Goal: Task Accomplishment & Management: Manage account settings

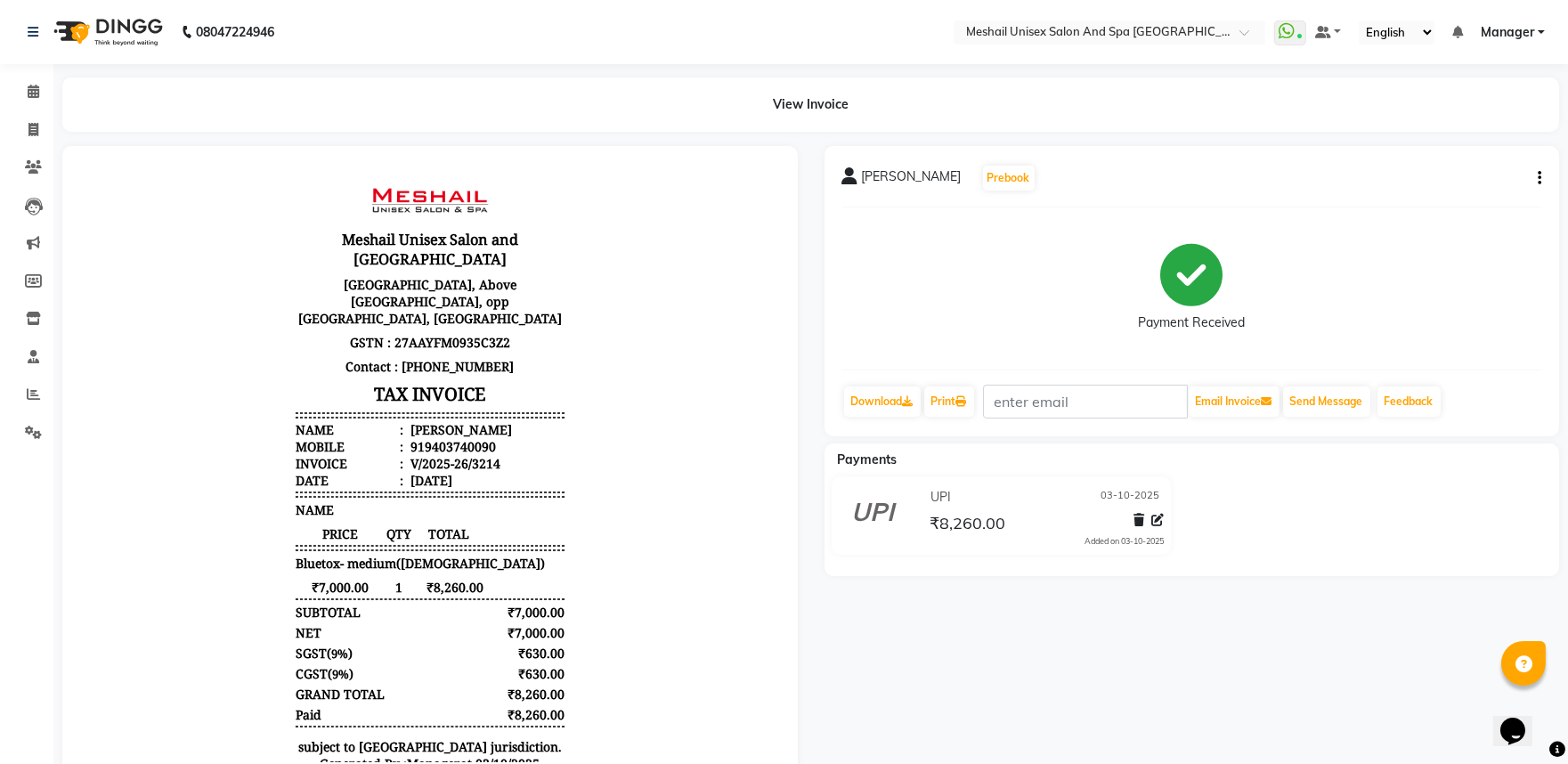
click at [1532, 177] on button "button" at bounding box center [1536, 178] width 11 height 19
click at [1410, 206] on div "Edit Invoice" at bounding box center [1451, 200] width 122 height 22
select select "service"
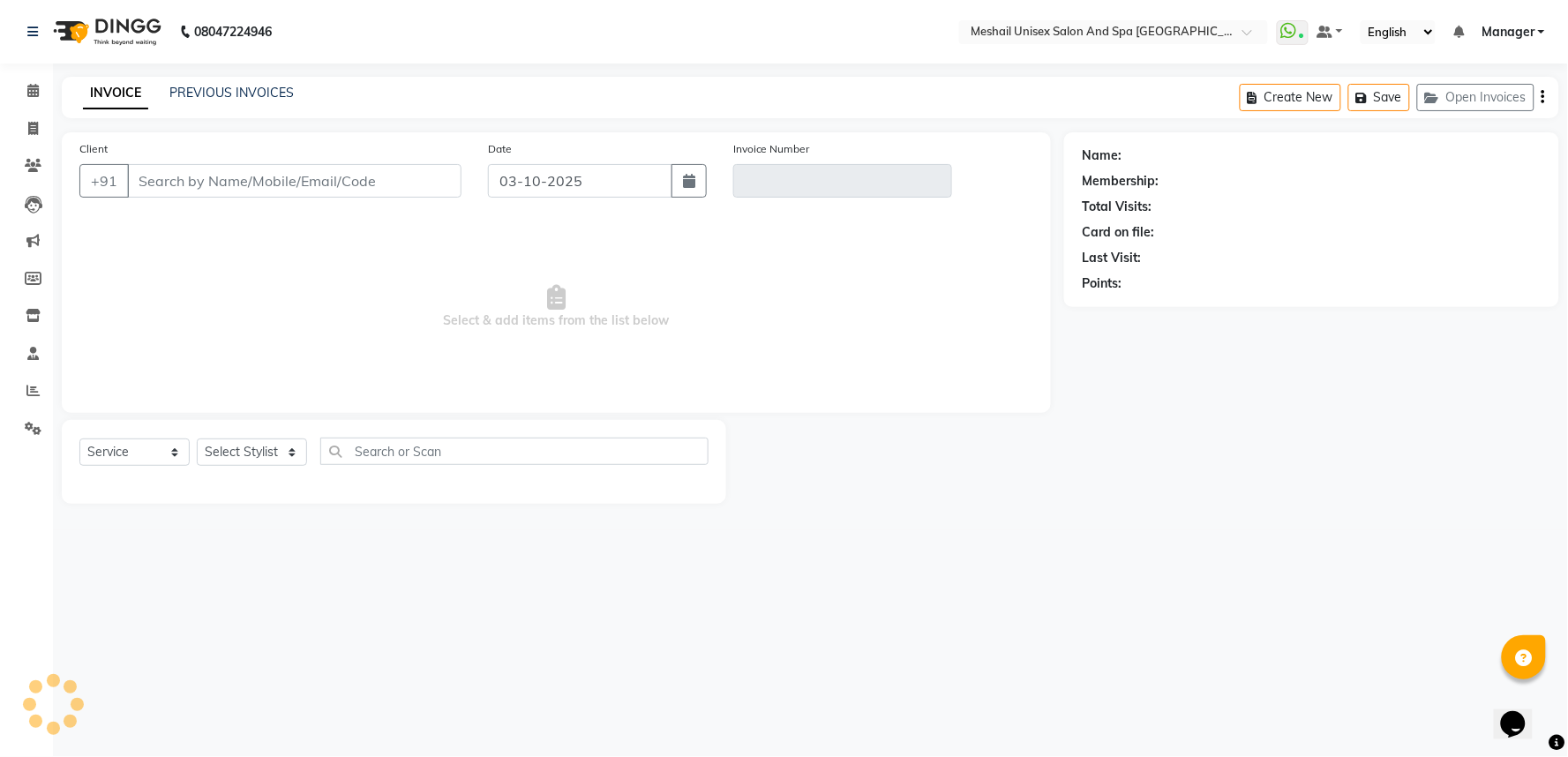
type input "9403740090"
type input "V/2025-26/3214"
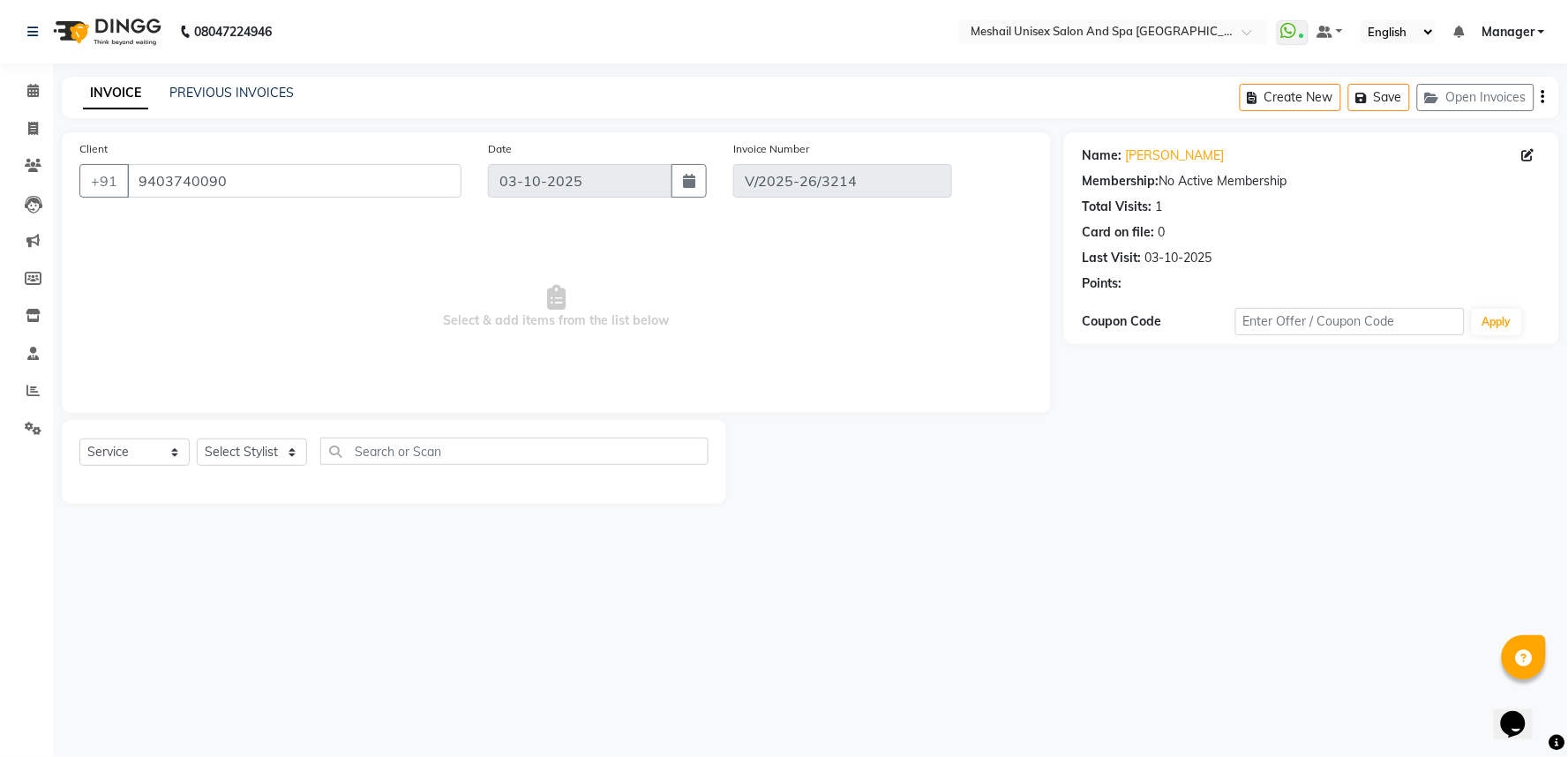
select select "select"
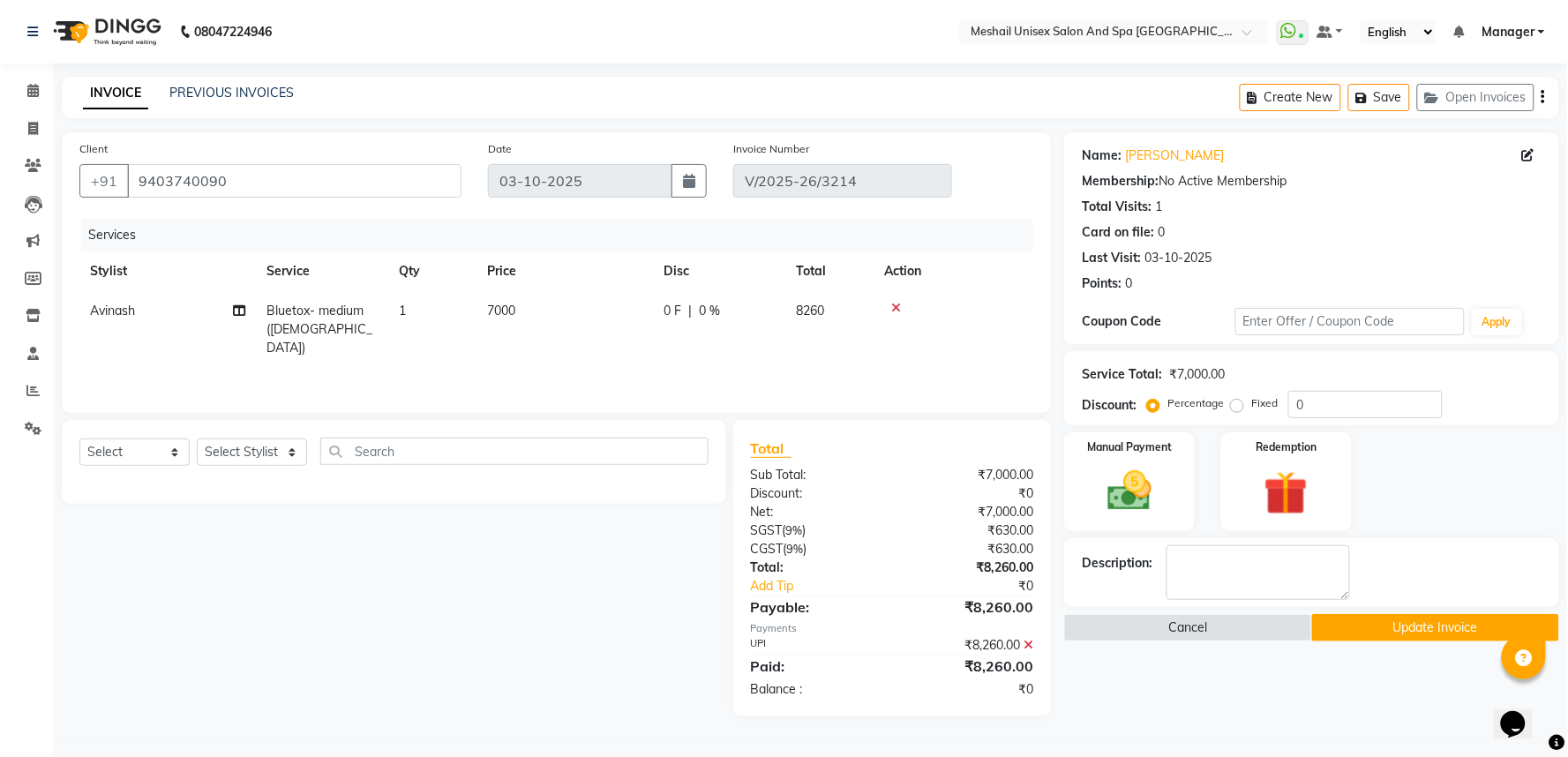
click at [518, 294] on td "7000" at bounding box center [565, 329] width 177 height 77
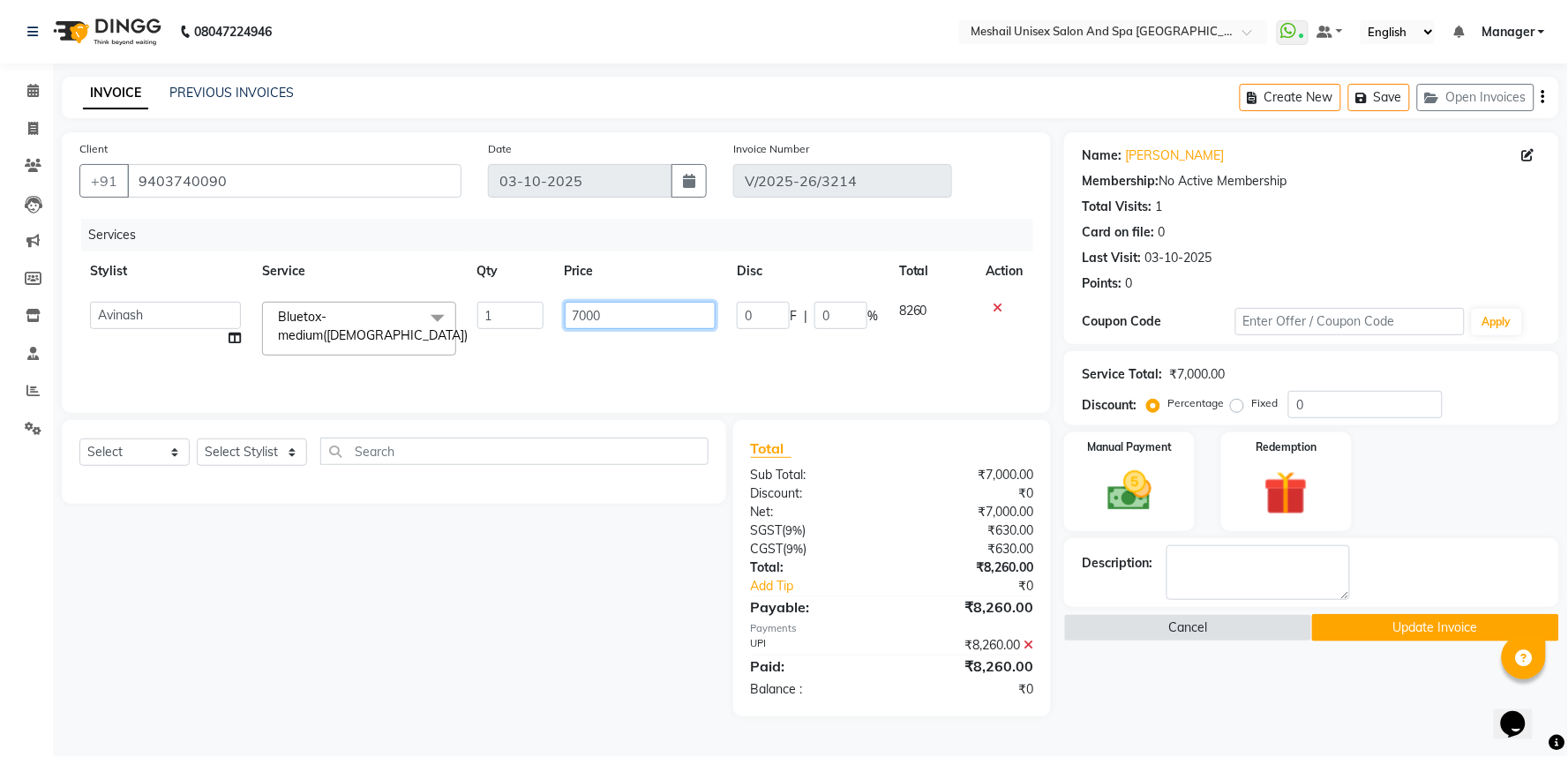
click at [569, 310] on input "7000" at bounding box center [640, 315] width 151 height 27
type input "6780"
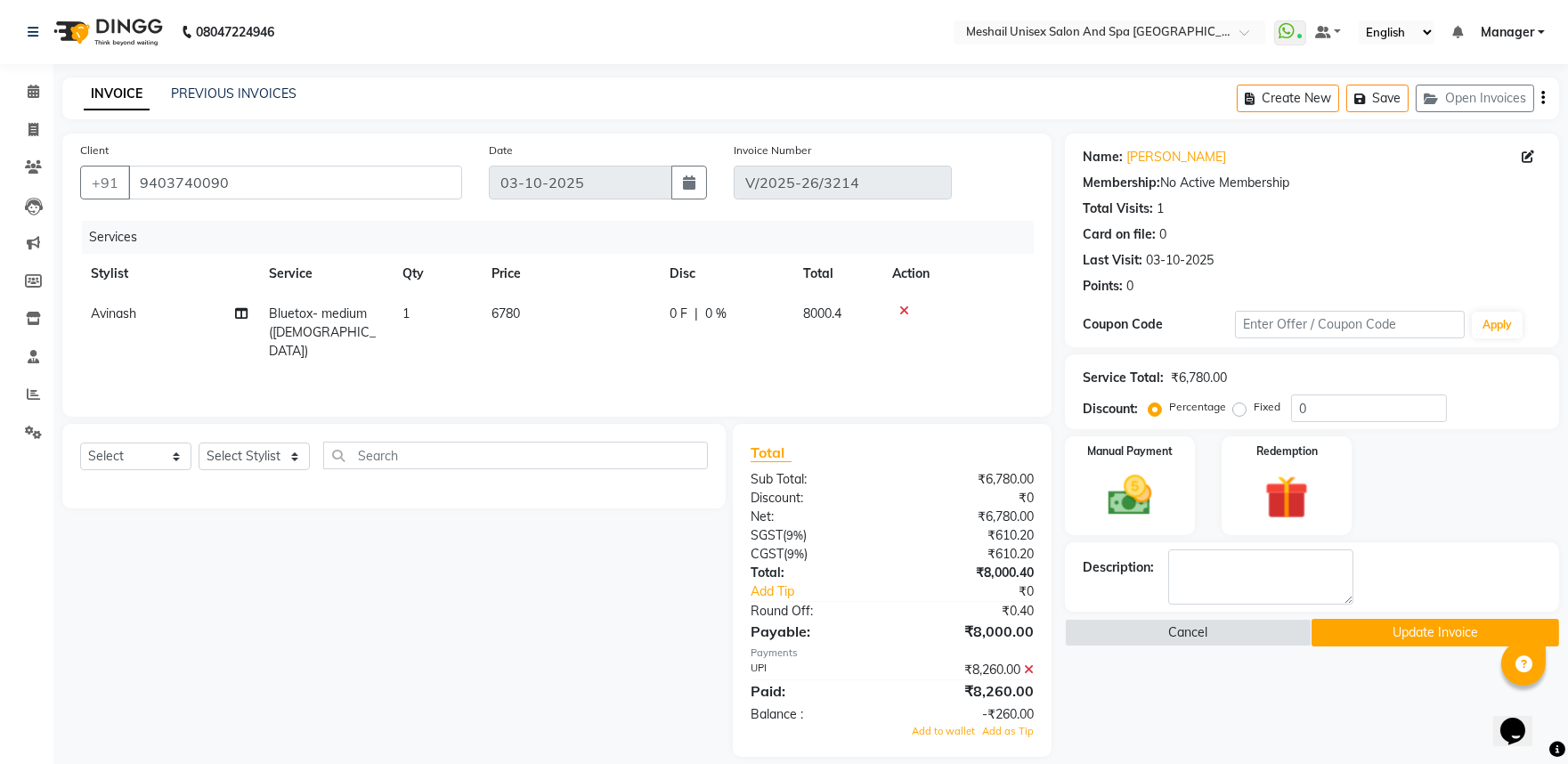
click at [1030, 665] on icon at bounding box center [1029, 669] width 10 height 13
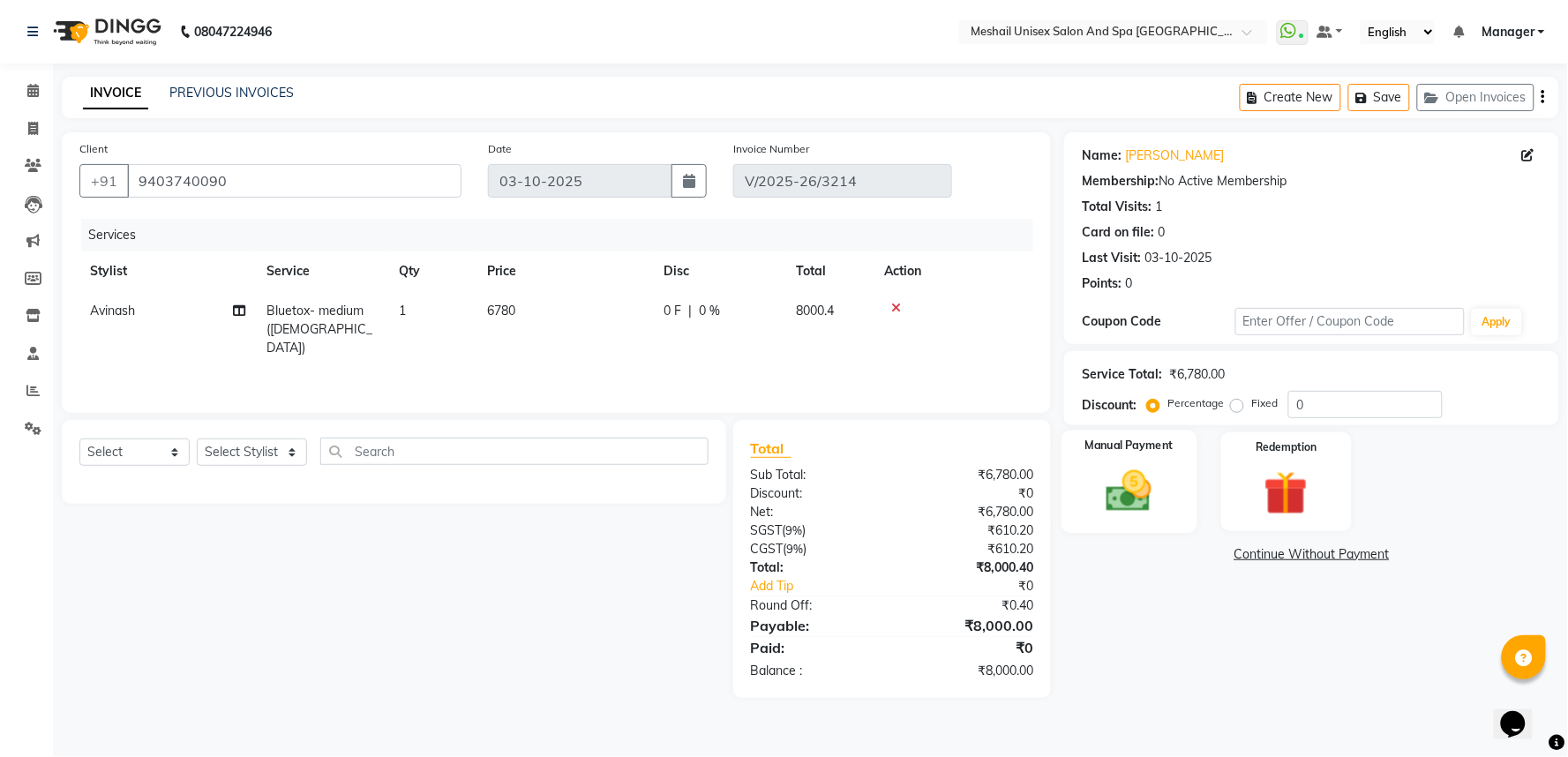
drag, startPoint x: 1229, startPoint y: 453, endPoint x: 1163, endPoint y: 461, distance: 66.5
click at [1224, 457] on div "Redemption" at bounding box center [1286, 481] width 131 height 98
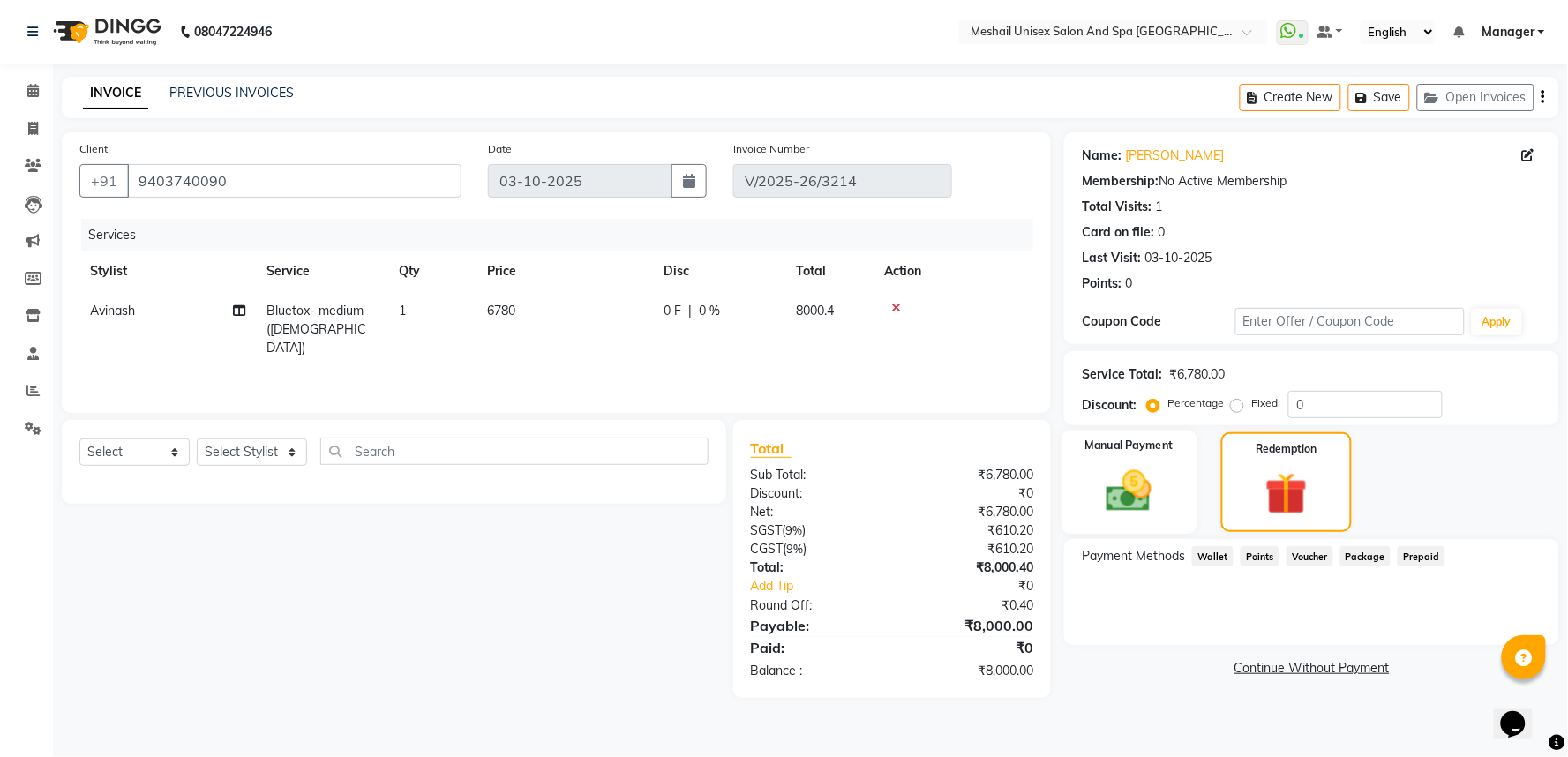
click at [1163, 461] on div "Manual Payment" at bounding box center [1129, 482] width 136 height 104
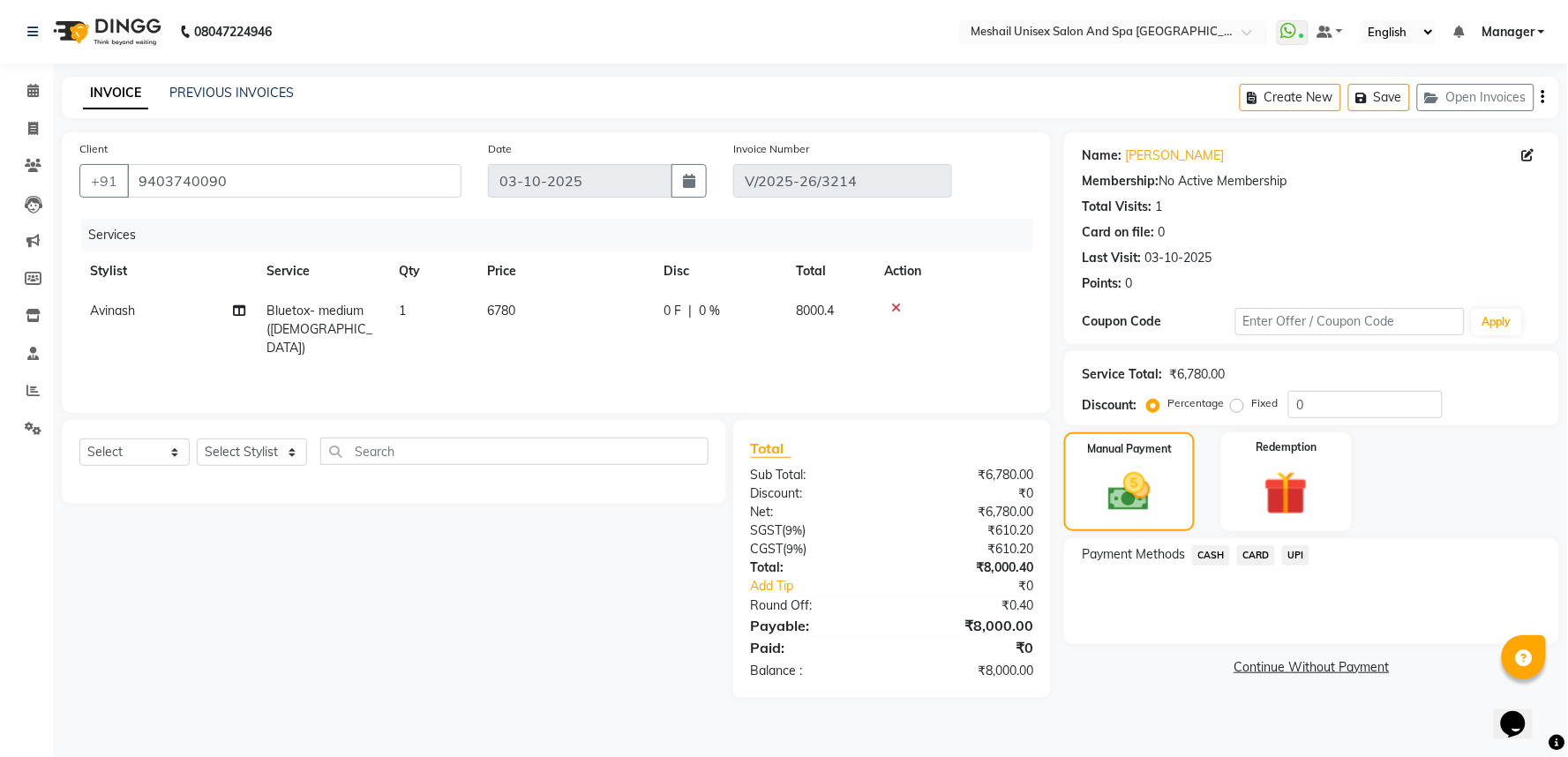
drag, startPoint x: 1295, startPoint y: 556, endPoint x: 1294, endPoint y: 573, distance: 17.0
click at [1294, 559] on span "UPI" at bounding box center [1295, 555] width 27 height 20
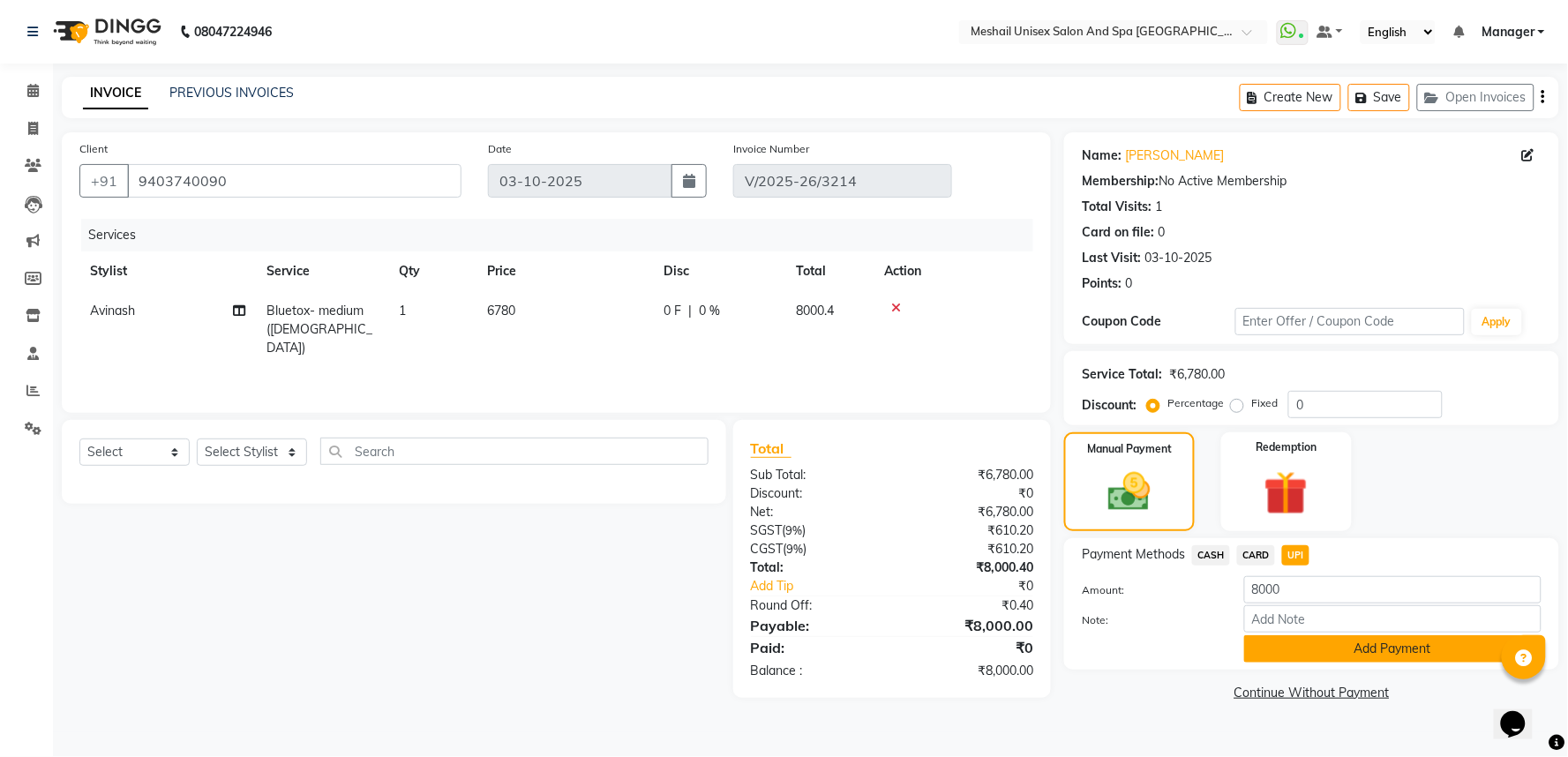
click at [1318, 641] on button "Add Payment" at bounding box center [1392, 649] width 297 height 27
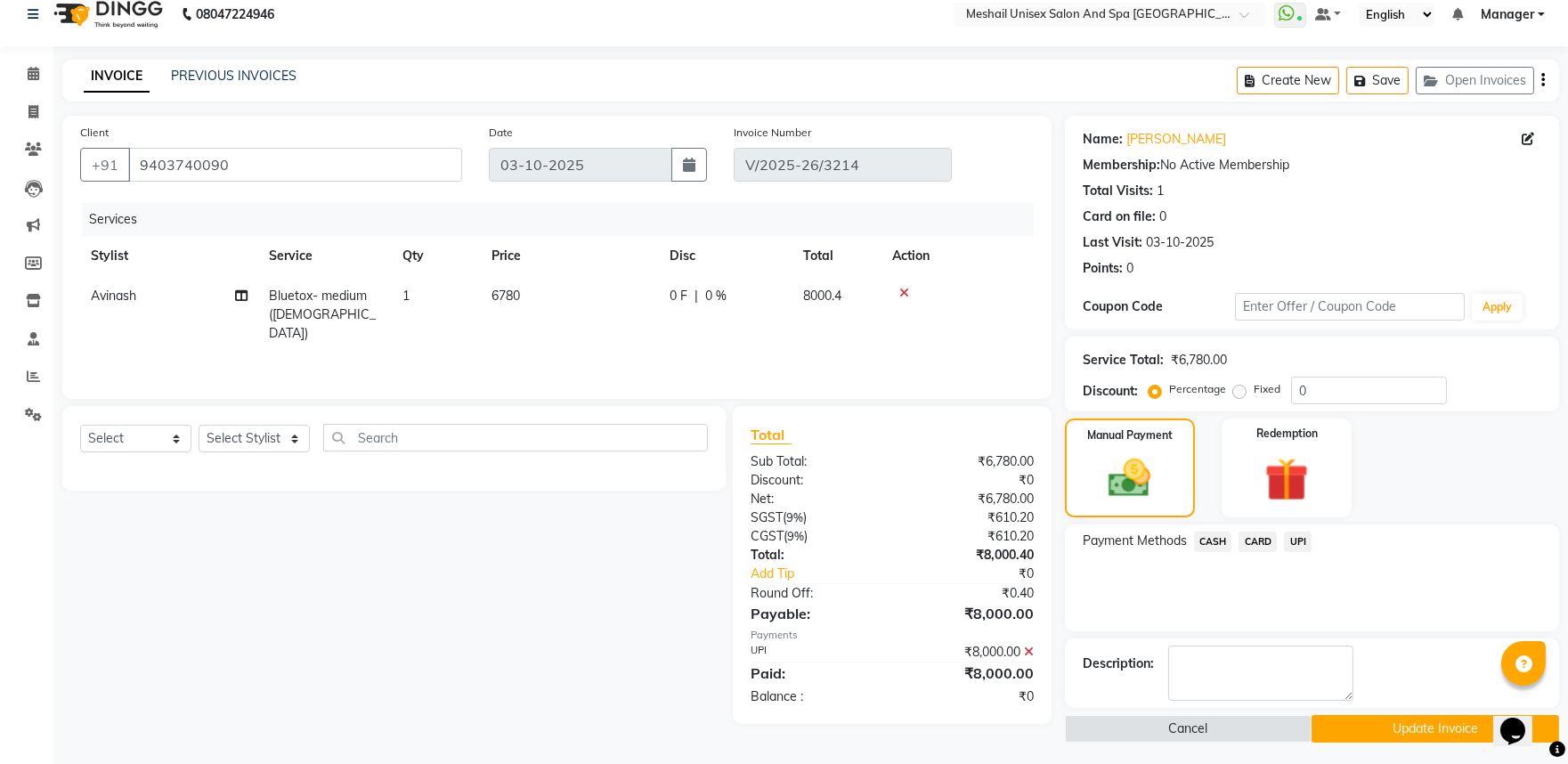
scroll to position [22, 0]
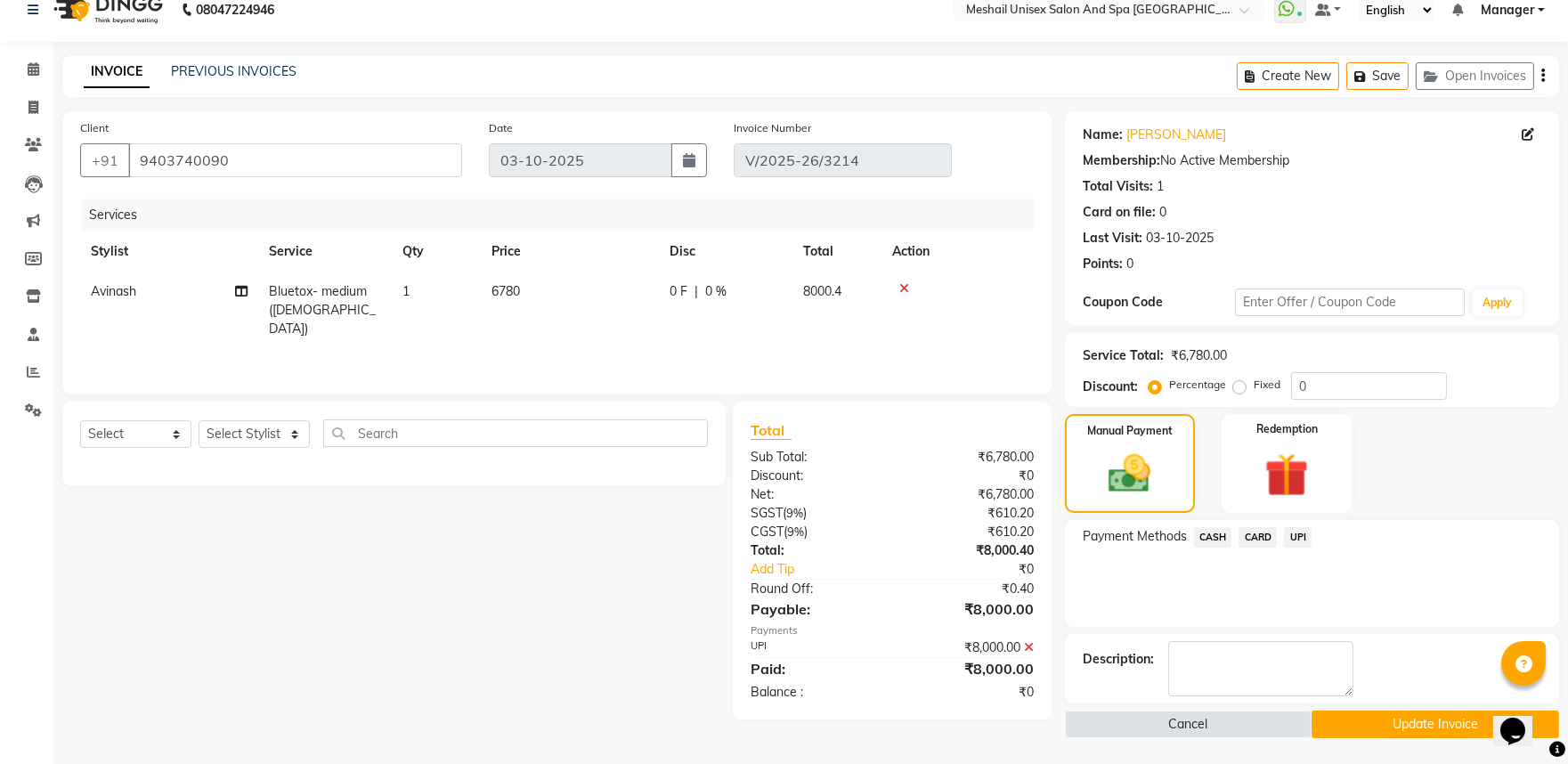
click at [1429, 736] on button "Update Invoice" at bounding box center [1436, 724] width 248 height 27
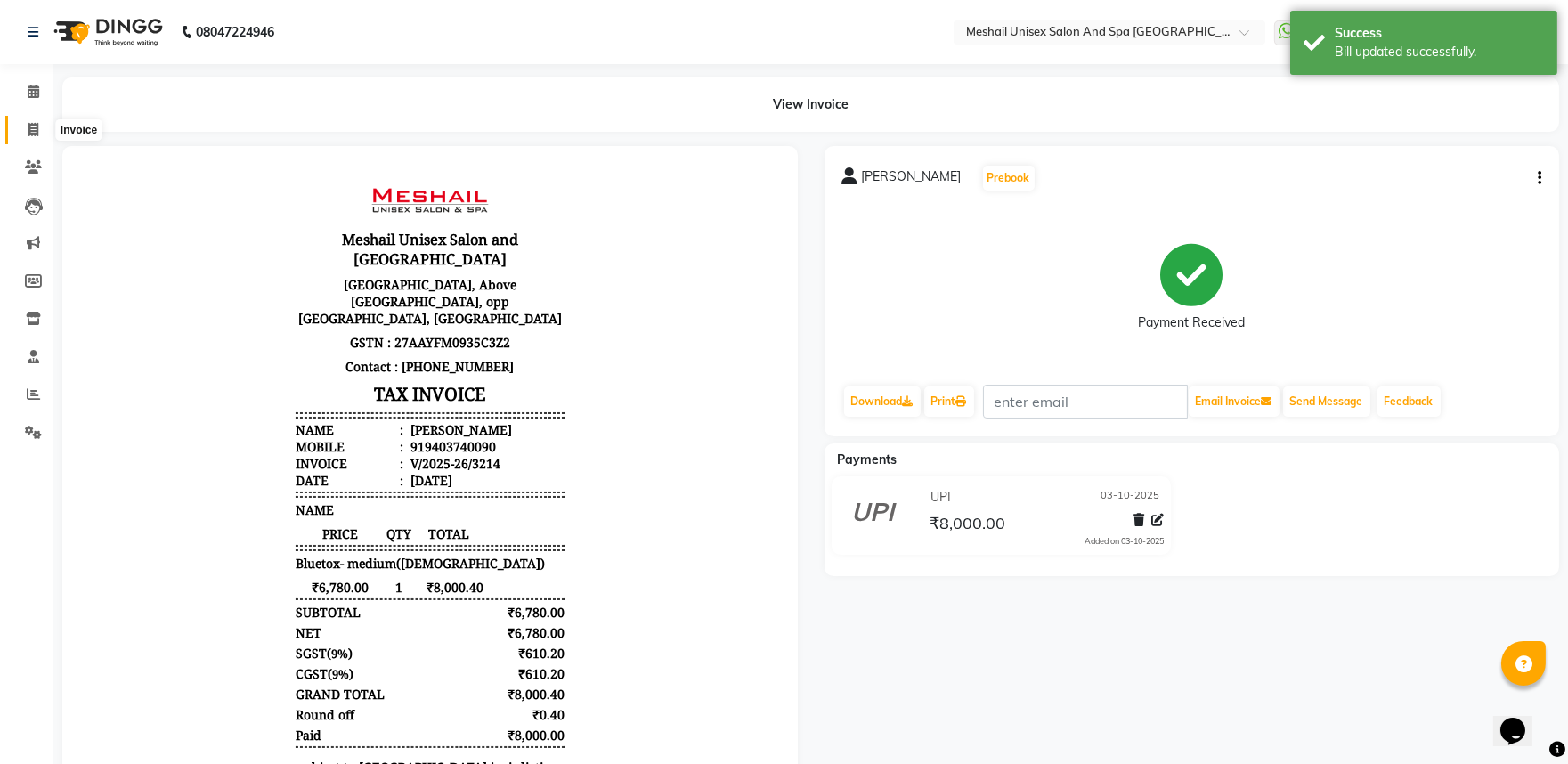
click at [33, 137] on icon at bounding box center [33, 129] width 10 height 14
select select "service"
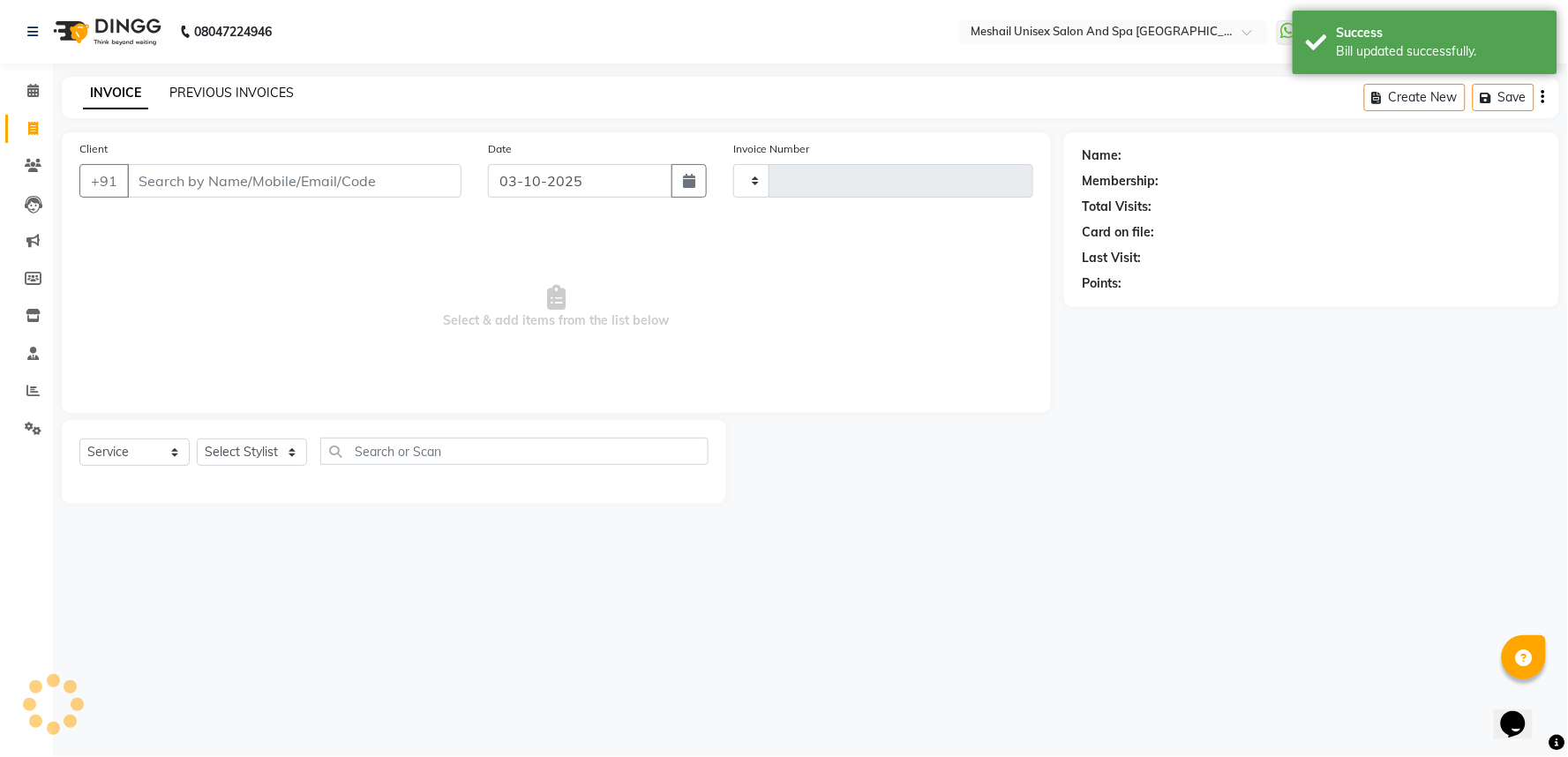
type input "3215"
select select "6711"
drag, startPoint x: 210, startPoint y: 90, endPoint x: 329, endPoint y: 11, distance: 142.8
click at [213, 88] on link "PREVIOUS INVOICES" at bounding box center [232, 93] width 125 height 16
